Goal: Navigation & Orientation: Go to known website

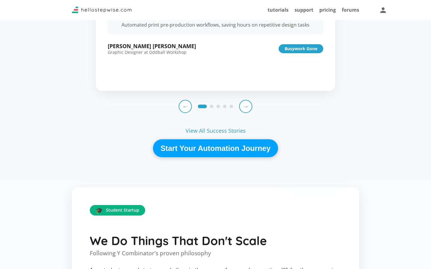
scroll to position [1655, 0]
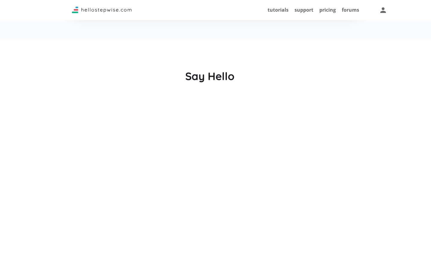
scroll to position [1655, 0]
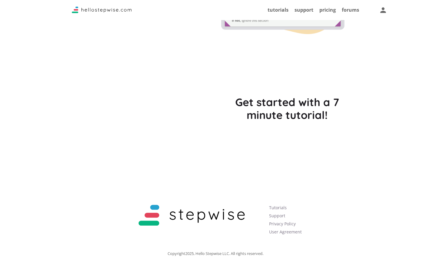
scroll to position [1655, 0]
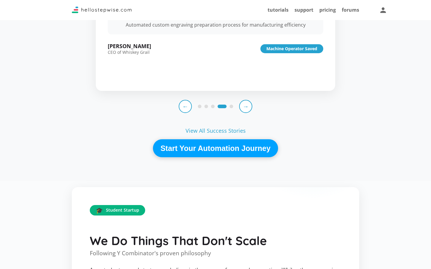
scroll to position [1655, 0]
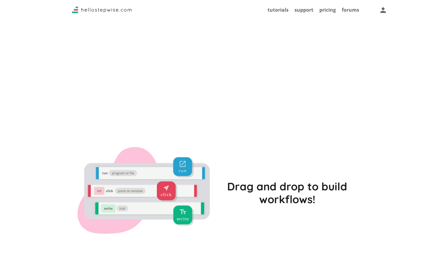
scroll to position [1685, 0]
